Goal: Task Accomplishment & Management: Complete application form

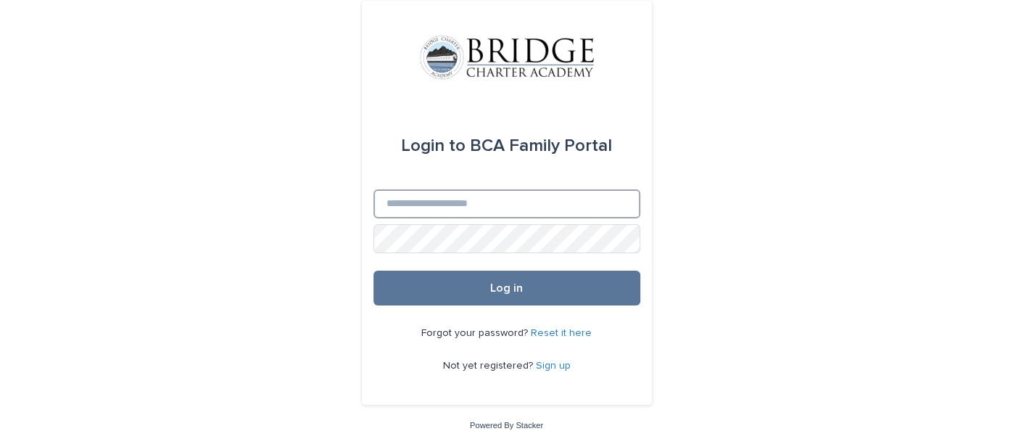
click at [487, 201] on input "Email" at bounding box center [506, 203] width 267 height 29
click at [499, 205] on input "Email" at bounding box center [506, 203] width 267 height 29
type input "*"
type input "**********"
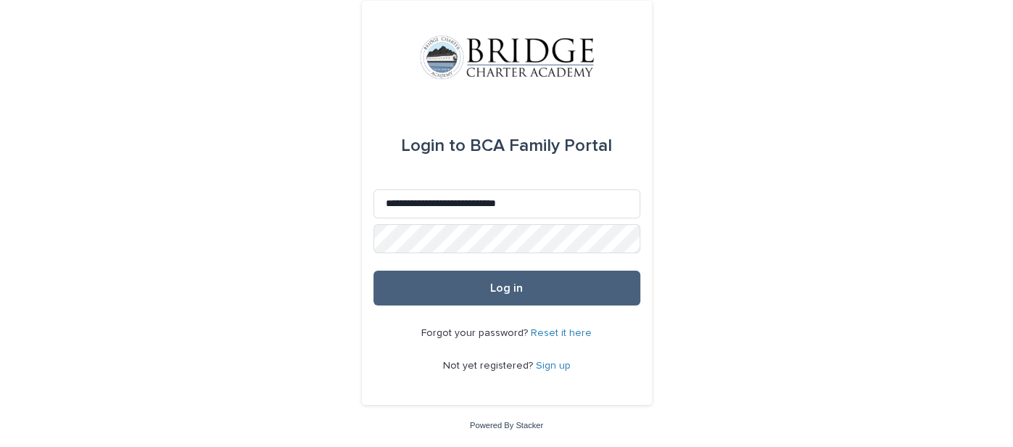
click at [506, 291] on span "Log in" at bounding box center [506, 288] width 33 height 12
click at [413, 279] on button "Log in" at bounding box center [506, 287] width 267 height 35
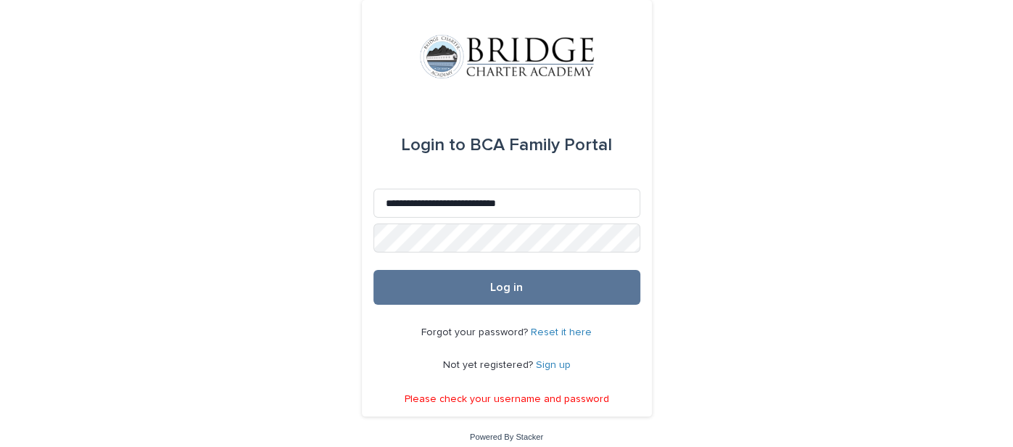
click at [546, 365] on link "Sign up" at bounding box center [553, 365] width 35 height 10
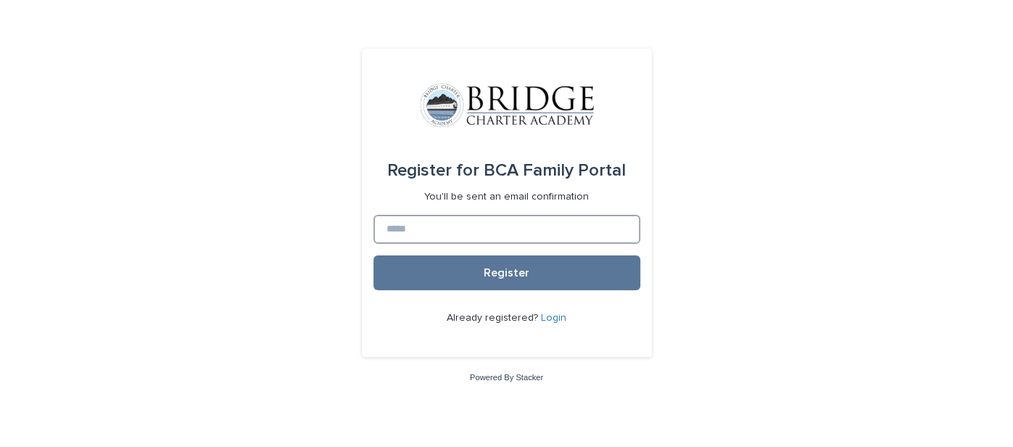
click at [477, 231] on input at bounding box center [506, 229] width 267 height 29
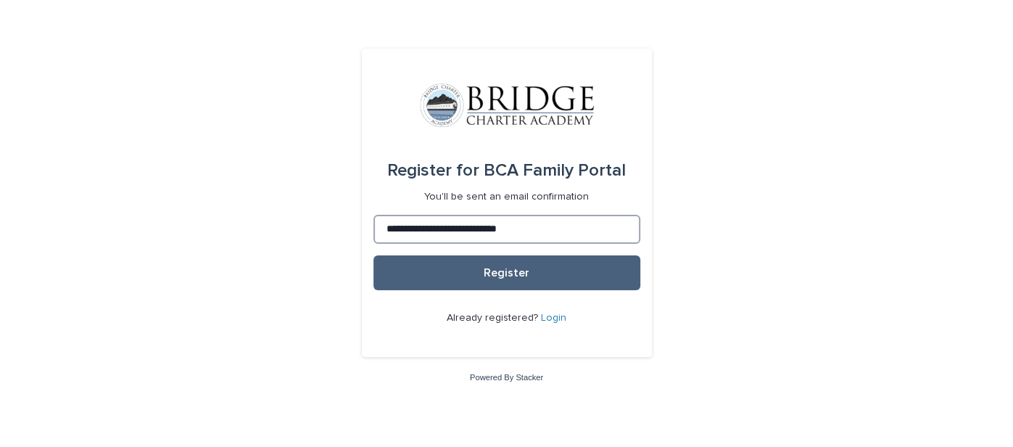
type input "**********"
click at [455, 271] on button "Register" at bounding box center [506, 272] width 267 height 35
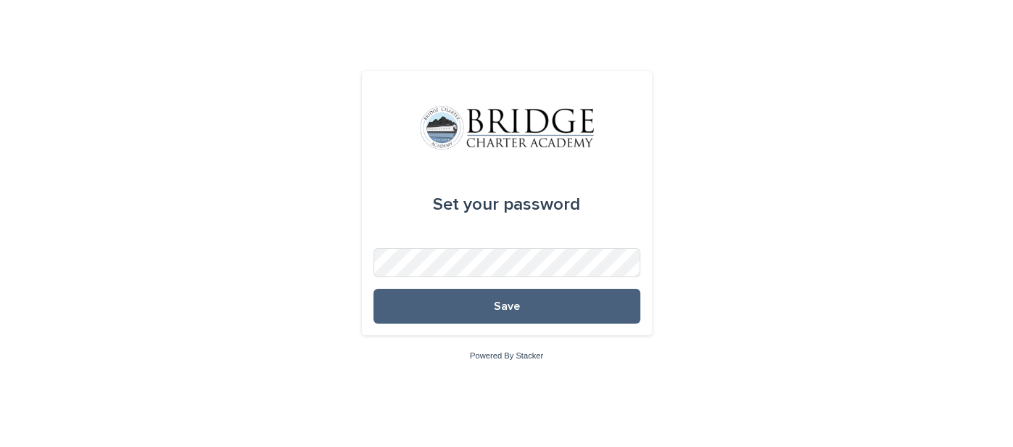
click at [479, 305] on button "Save" at bounding box center [506, 306] width 267 height 35
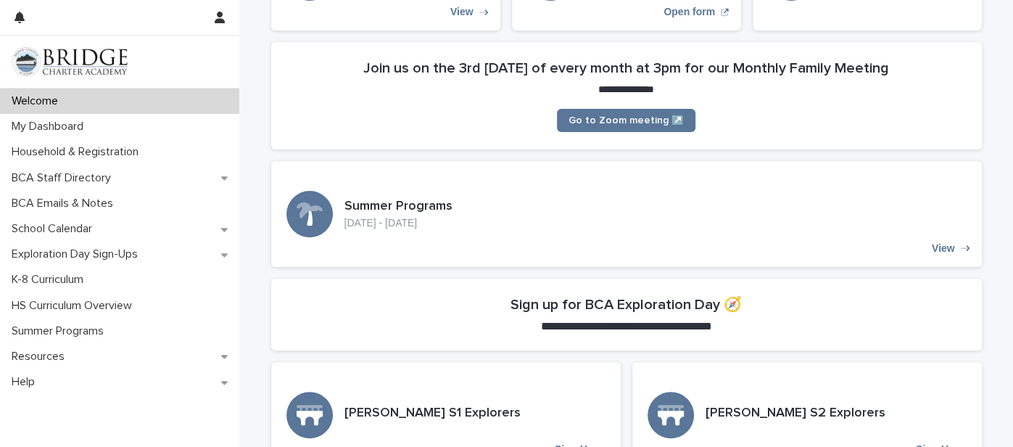
scroll to position [236, 0]
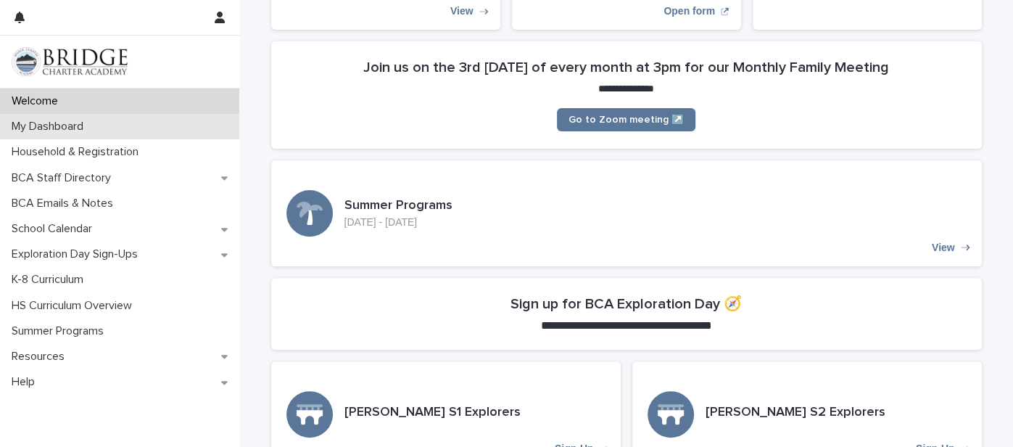
click at [44, 123] on p "My Dashboard" at bounding box center [50, 127] width 89 height 14
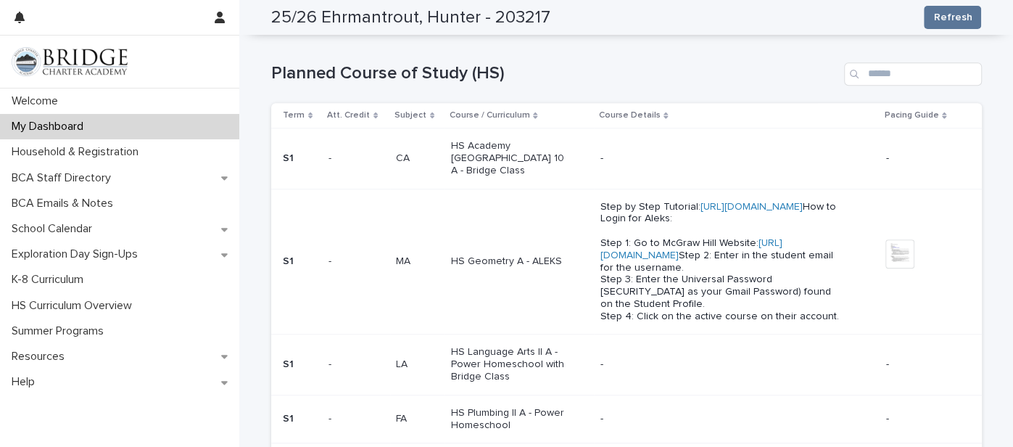
scroll to position [711, 0]
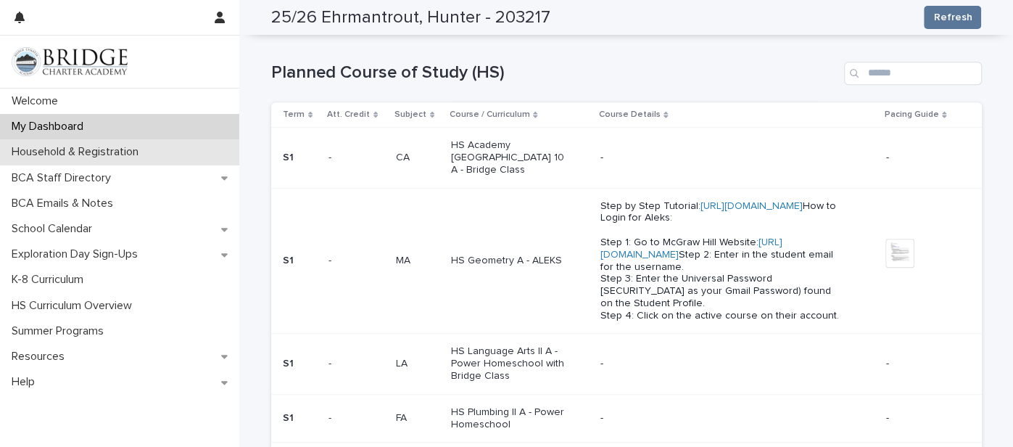
click at [49, 148] on p "Household & Registration" at bounding box center [78, 152] width 144 height 14
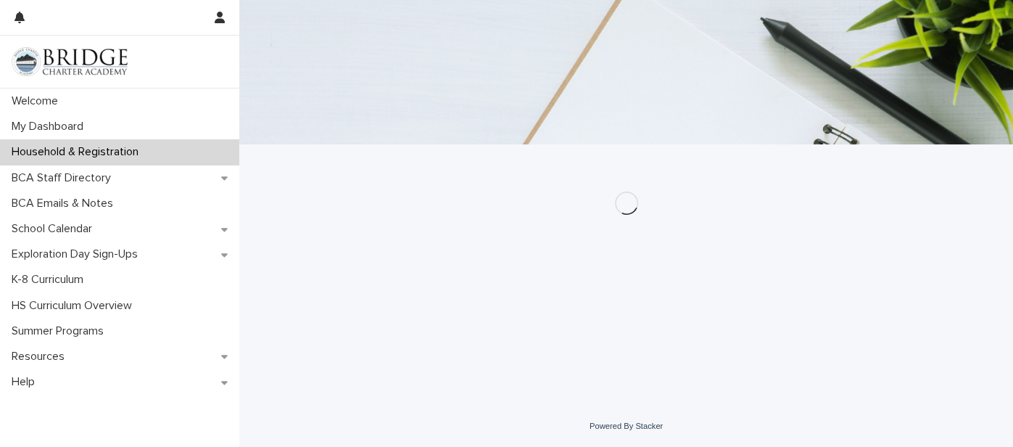
click at [108, 144] on div "Household & Registration" at bounding box center [119, 151] width 239 height 25
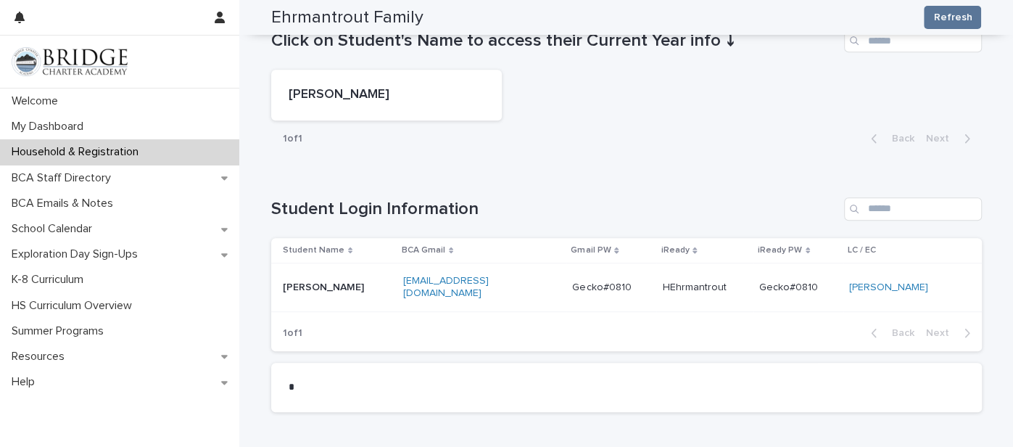
scroll to position [682, 0]
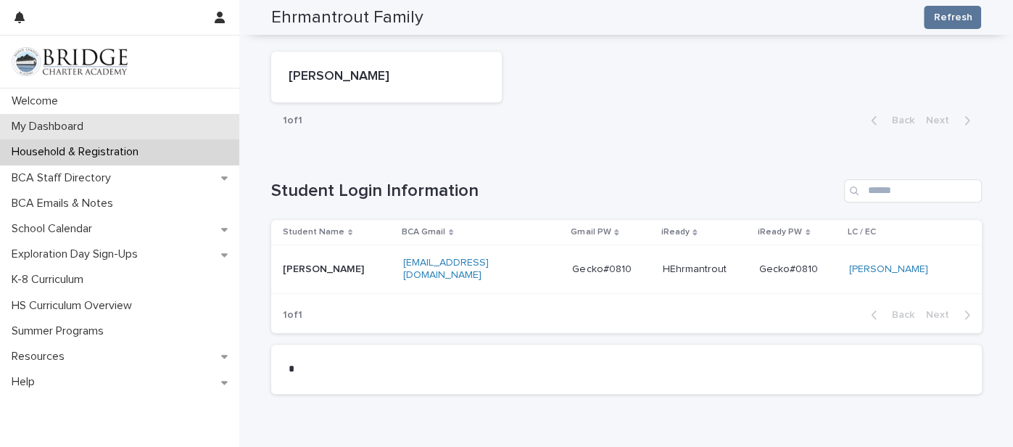
click at [44, 126] on p "My Dashboard" at bounding box center [50, 127] width 89 height 14
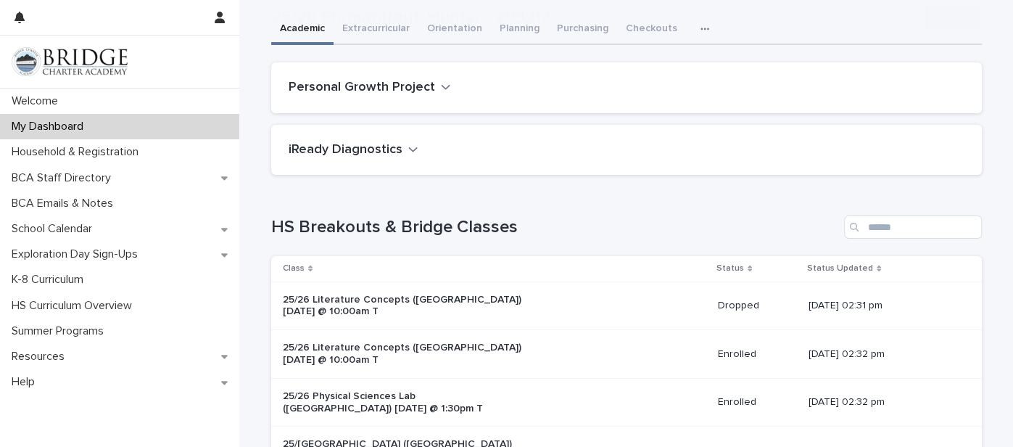
scroll to position [263, 0]
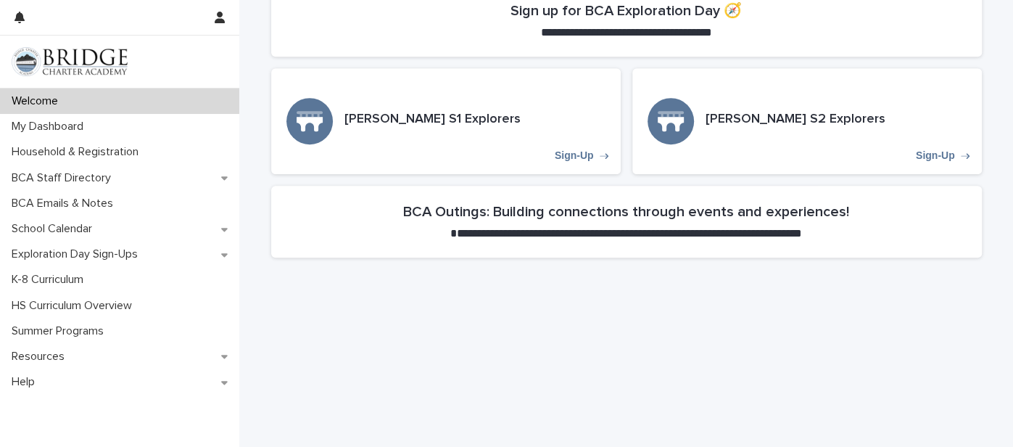
scroll to position [521, 0]
